Goal: Task Accomplishment & Management: Use online tool/utility

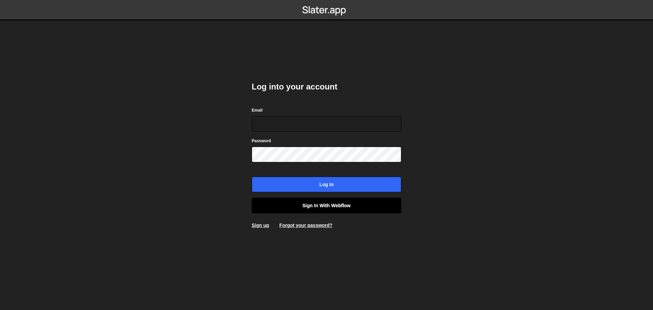
click at [342, 201] on link "Sign in with Webflow" at bounding box center [327, 206] width 150 height 16
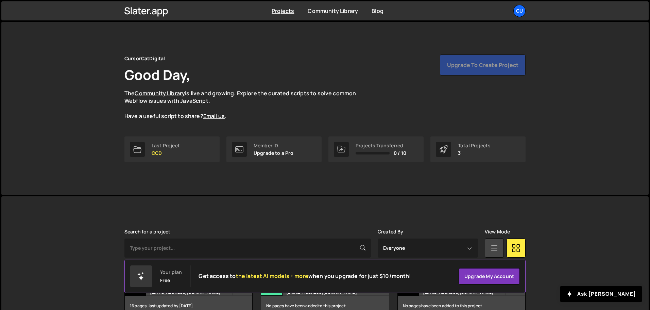
scroll to position [40, 0]
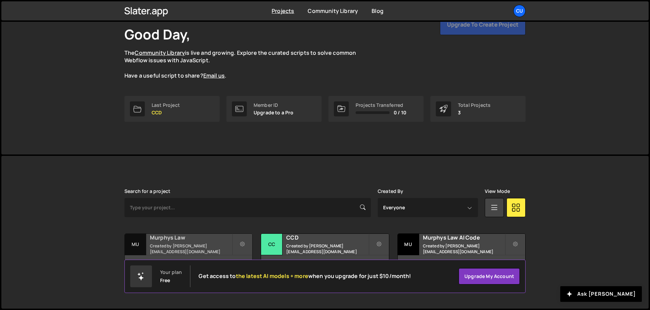
click at [208, 246] on small "Created by brent@cursorcat.digital" at bounding box center [191, 249] width 82 height 12
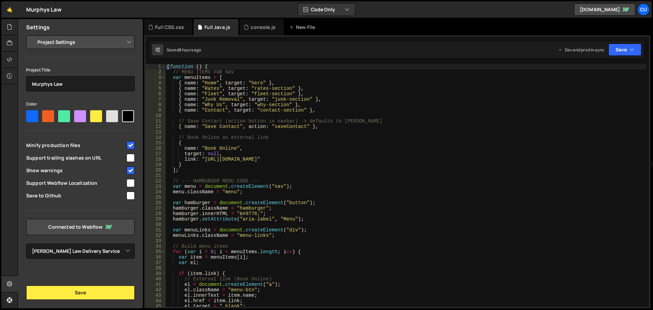
select select "688bb532894662dcf1e6ba01"
click at [13, 22] on div at bounding box center [9, 27] width 17 height 16
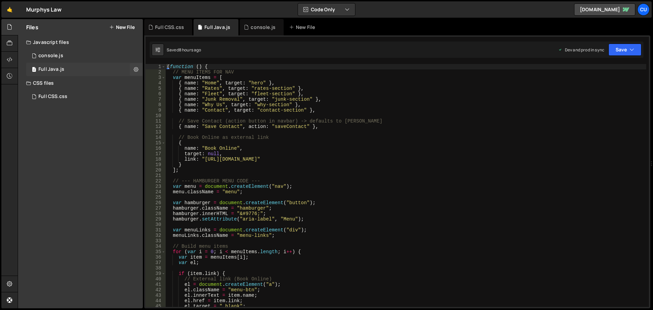
click at [94, 66] on div "2 Full Java.js 0" at bounding box center [84, 70] width 117 height 14
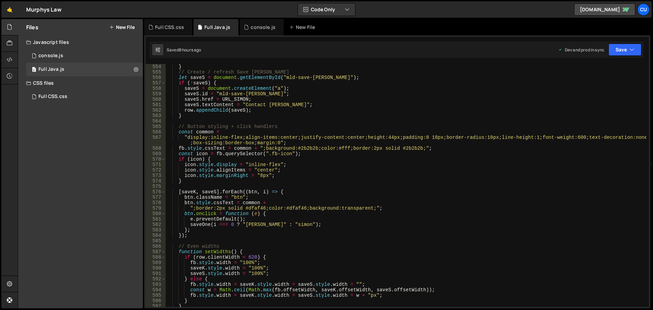
scroll to position [3401, 0]
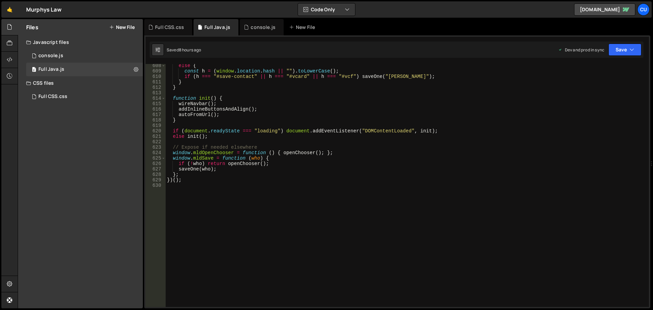
click at [173, 189] on div "else { const h = ( window . location . hash || "" ) . toLowerCase ( ) ; if ( h …" at bounding box center [406, 190] width 480 height 254
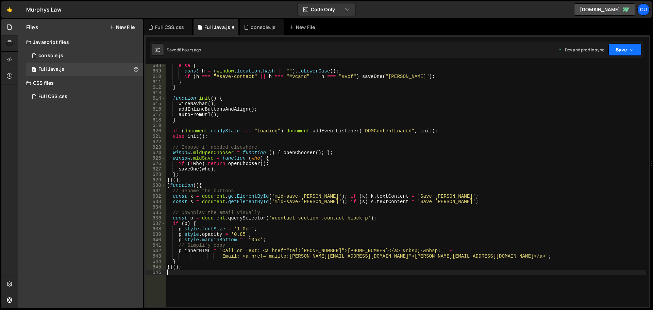
click at [628, 44] on div "Saved 8 hours ago Dev and prod in sync Upgrade to Edit Save Save to Staging S S…" at bounding box center [397, 49] width 494 height 16
click at [624, 51] on button "Save" at bounding box center [624, 50] width 33 height 12
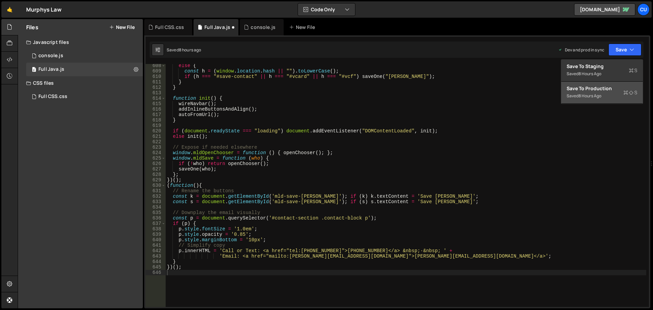
click at [614, 85] on div "Save to Production S" at bounding box center [601, 88] width 71 height 7
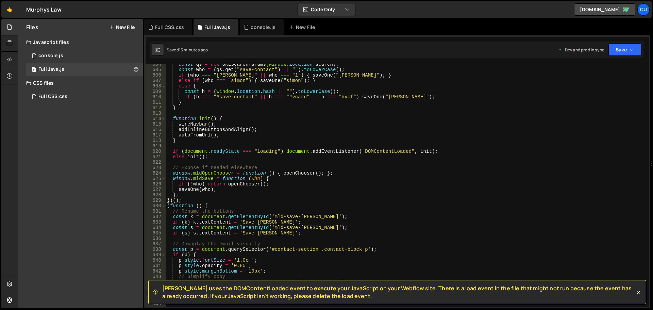
scroll to position [3499, 0]
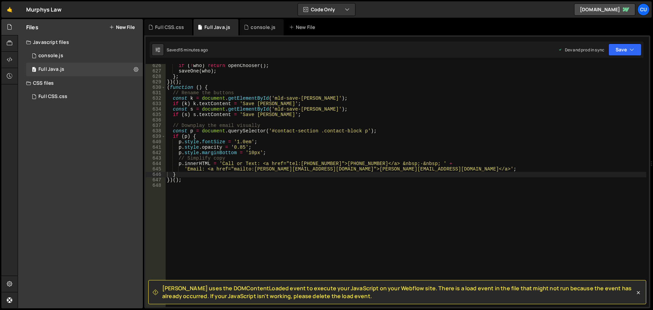
click at [171, 187] on div "if ( ! who ) return openChooser ( ) ; saveOne ( who ) ; } ; }) ( ) ; ( function…" at bounding box center [406, 190] width 480 height 254
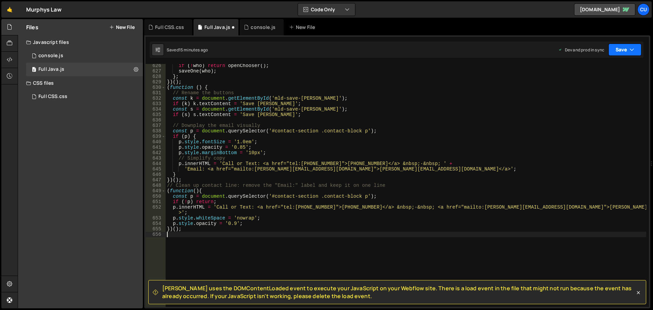
click at [630, 54] on button "Save" at bounding box center [624, 50] width 33 height 12
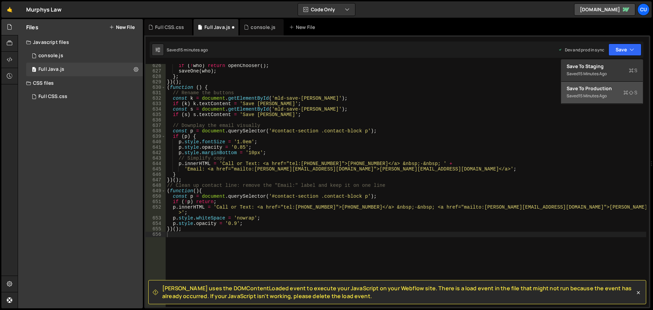
click at [610, 94] on div "Saved 15 minutes ago" at bounding box center [601, 96] width 71 height 8
